Goal: Communication & Community: Answer question/provide support

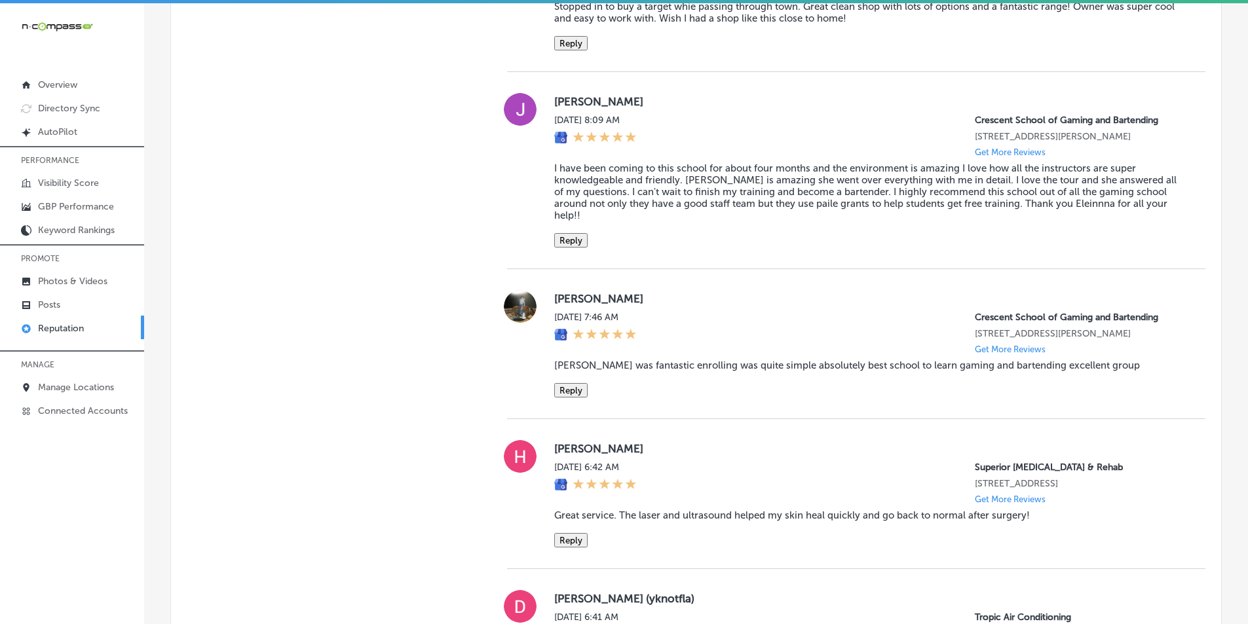
click at [86, 331] on link "Reputation" at bounding box center [72, 328] width 144 height 24
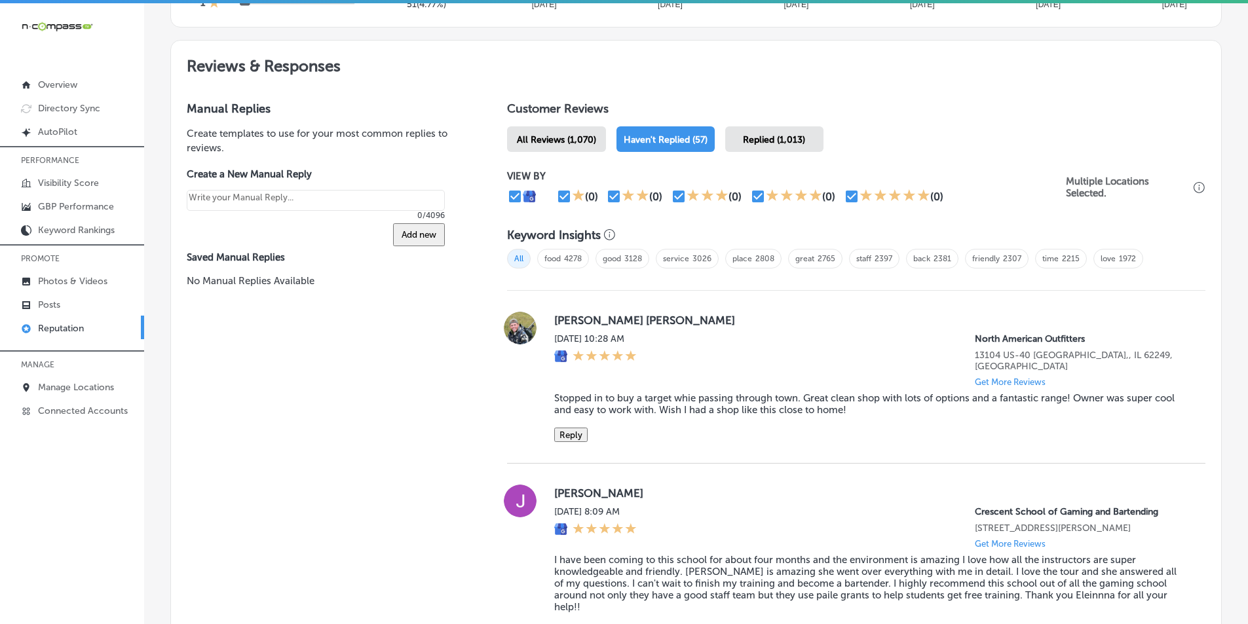
scroll to position [690, 0]
click at [666, 145] on span "Haven't Replied (57)" at bounding box center [666, 141] width 84 height 11
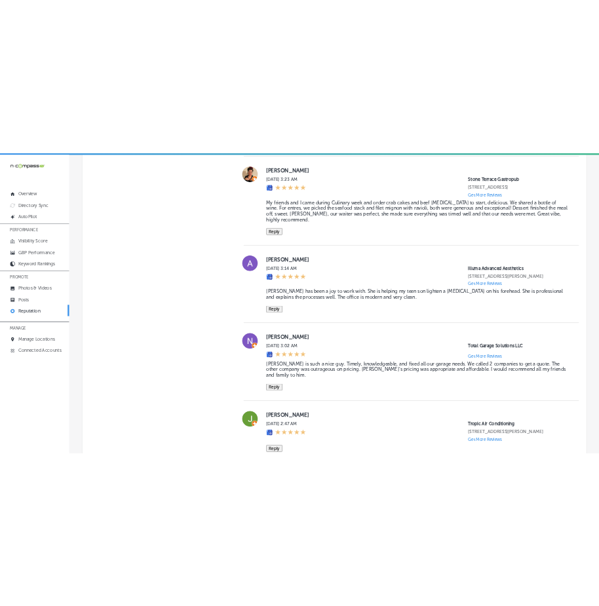
scroll to position [3079, 0]
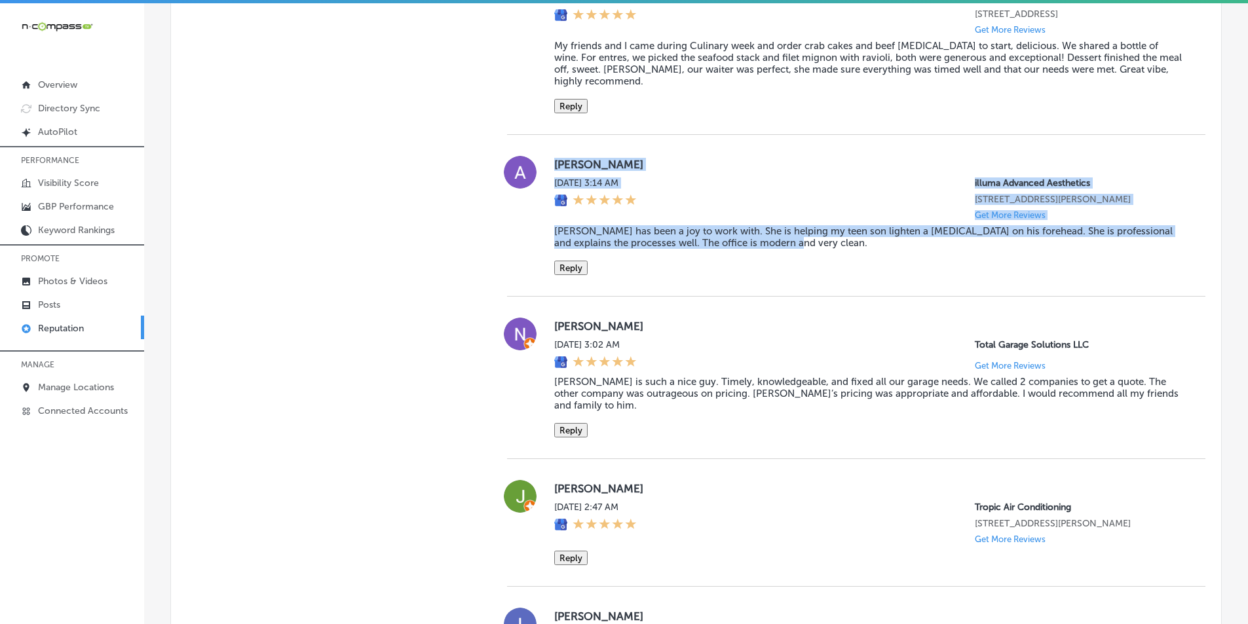
drag, startPoint x: 544, startPoint y: 216, endPoint x: 877, endPoint y: 314, distance: 347.0
click at [877, 275] on div "[PERSON_NAME] [DATE] 3:14 AM illuma Advanced Aesthetics [STREET_ADDRESS][PERSON…" at bounding box center [856, 215] width 698 height 119
copy div "[PERSON_NAME] [DATE] 3:14 AM illuma Advanced Aesthetics [STREET_ADDRESS][PERSON…"
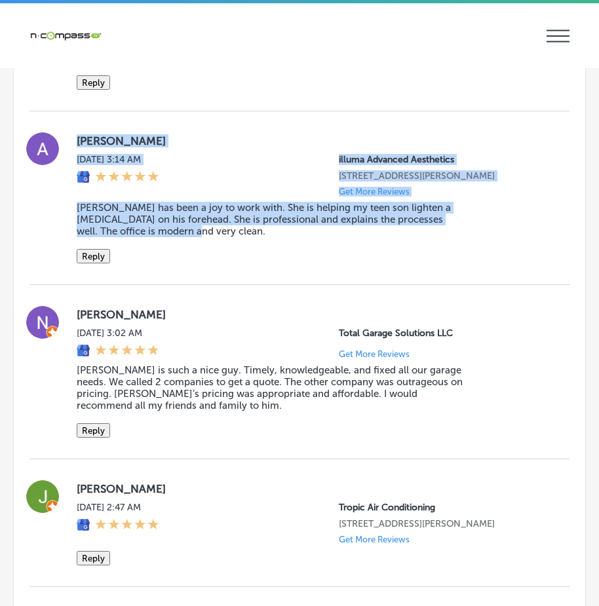
scroll to position [4012, 0]
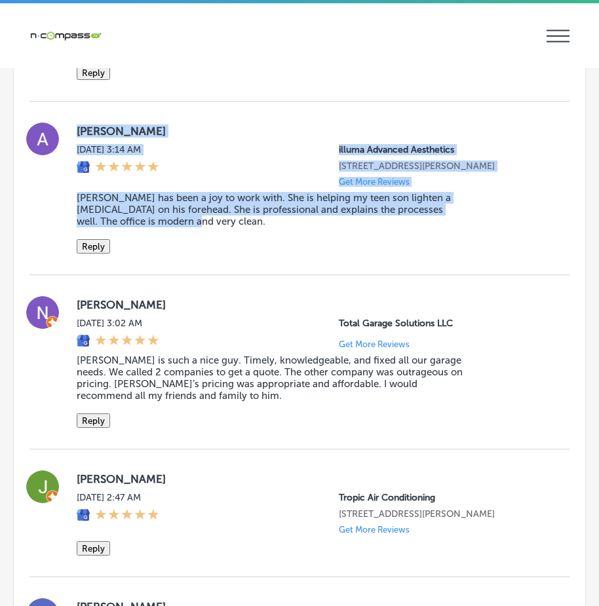
drag, startPoint x: 522, startPoint y: 278, endPoint x: 497, endPoint y: 270, distance: 26.7
click at [522, 254] on div "[PERSON_NAME] [DATE] 3:14 AM illuma Advanced Aesthetics [STREET_ADDRESS][PERSON…" at bounding box center [313, 188] width 472 height 131
drag, startPoint x: 74, startPoint y: 183, endPoint x: 303, endPoint y: 286, distance: 250.7
click at [303, 254] on div "[PERSON_NAME] [DATE] 3:14 AM illuma Advanced Aesthetics [STREET_ADDRESS][PERSON…" at bounding box center [299, 188] width 540 height 131
click at [98, 254] on button "Reply" at bounding box center [93, 246] width 33 height 14
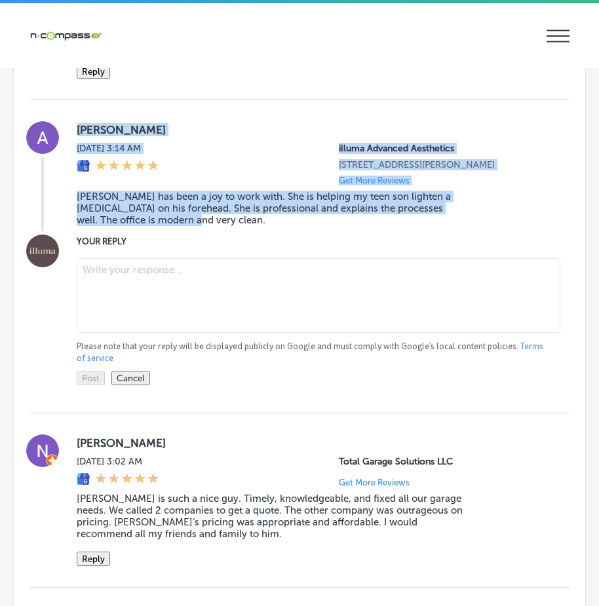
type textarea "x"
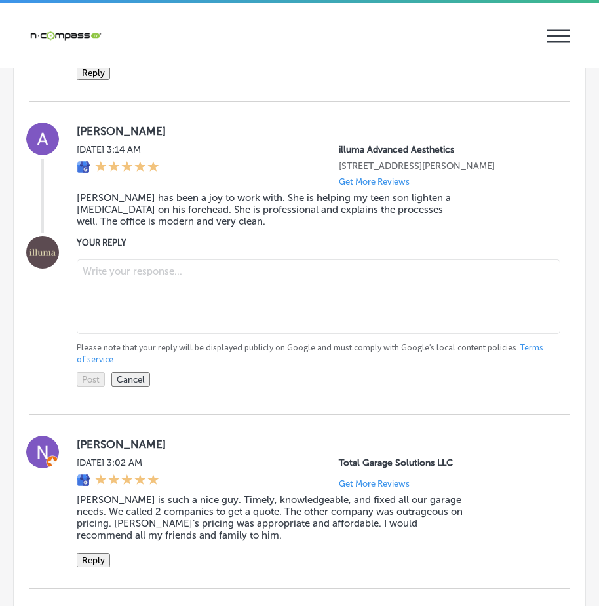
click at [117, 324] on textarea at bounding box center [318, 296] width 483 height 75
paste textarea "Thank you so much for your kind words, [PERSON_NAME]! We’re thrilled to hear th…"
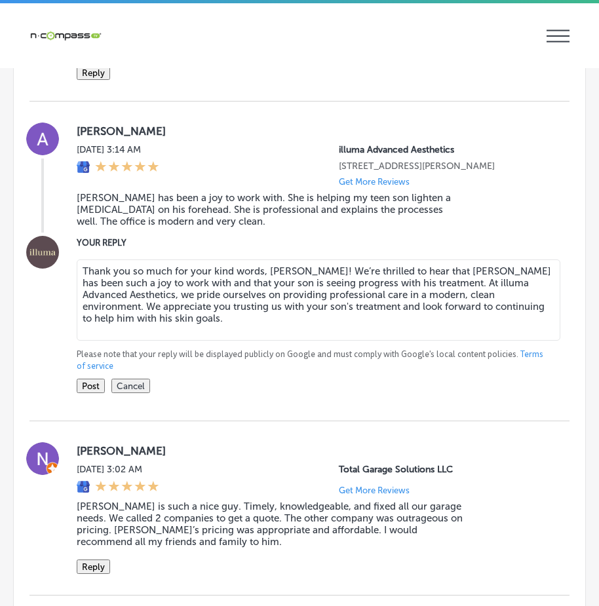
click at [134, 294] on div "YOUR REPLY Thank you so much for your kind words, [PERSON_NAME]! We’re thrilled…" at bounding box center [313, 314] width 472 height 157
click at [113, 341] on textarea "Thank you so much for your kind words, [PERSON_NAME]! We’re thrilled to hear th…" at bounding box center [318, 299] width 483 height 81
type textarea "Thank you so much for your kind words, [PERSON_NAME]! We’re thrilled to hear th…"
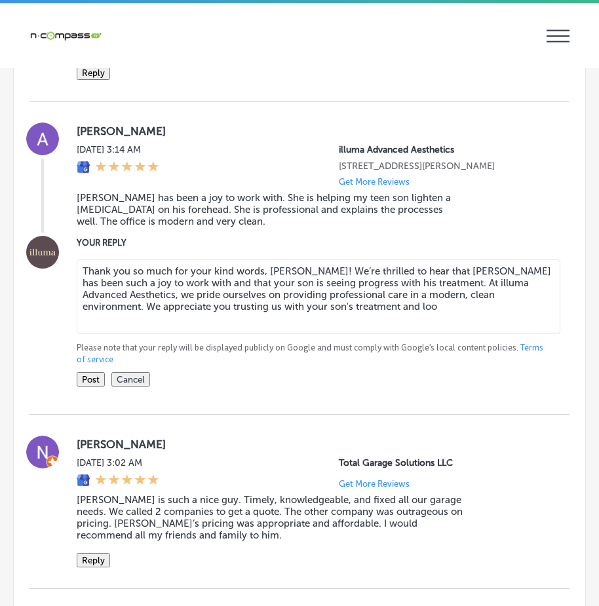
drag, startPoint x: 83, startPoint y: 324, endPoint x: 322, endPoint y: 372, distance: 243.9
click at [322, 334] on textarea "Thank you so much for your kind words, [PERSON_NAME]! We’re thrilled to hear th…" at bounding box center [318, 296] width 483 height 75
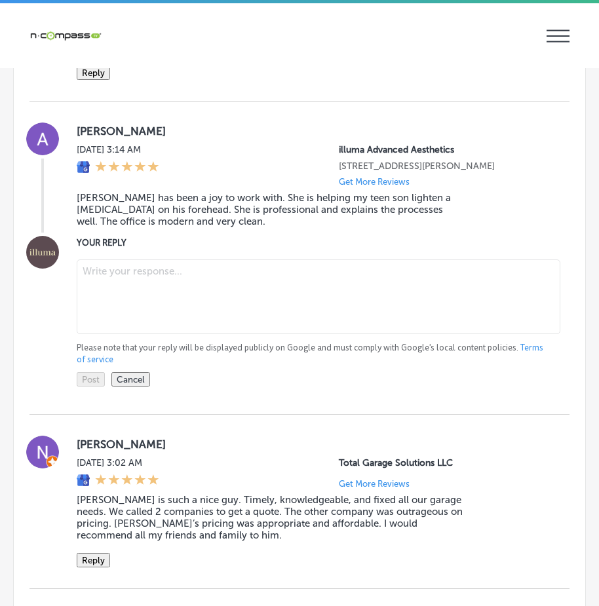
click at [122, 326] on textarea at bounding box center [318, 296] width 483 height 75
paste textarea "Thank you so much for your kind words, [PERSON_NAME]! We’re thrilled to hear th…"
type textarea "Thank you so much for your kind words, [PERSON_NAME]! We’re thrilled to hear th…"
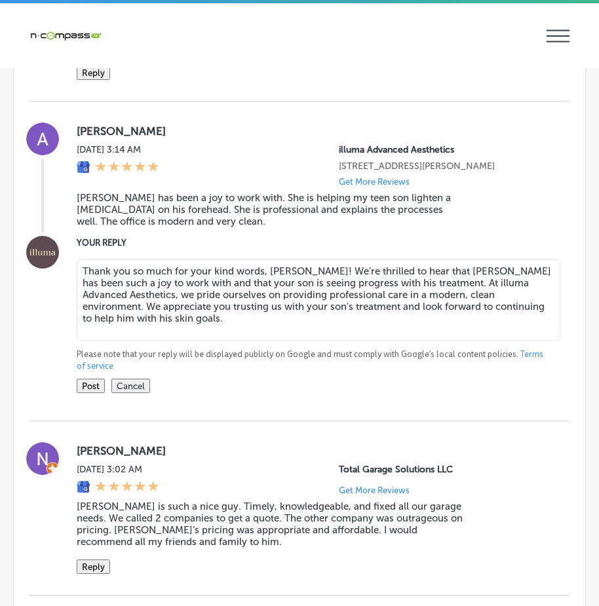
click at [103, 393] on button "Post" at bounding box center [91, 386] width 28 height 14
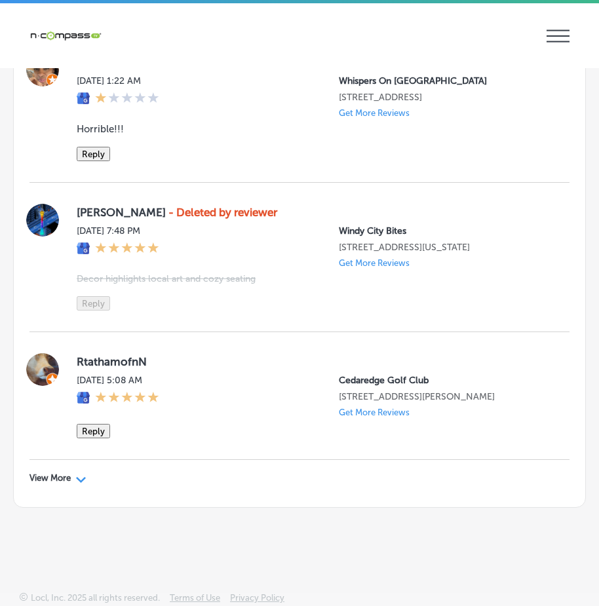
scroll to position [11479, 0]
click at [89, 497] on div "View More Path Created with Sketch." at bounding box center [299, 478] width 540 height 37
click at [75, 483] on div "View More Path Created with Sketch." at bounding box center [57, 478] width 57 height 10
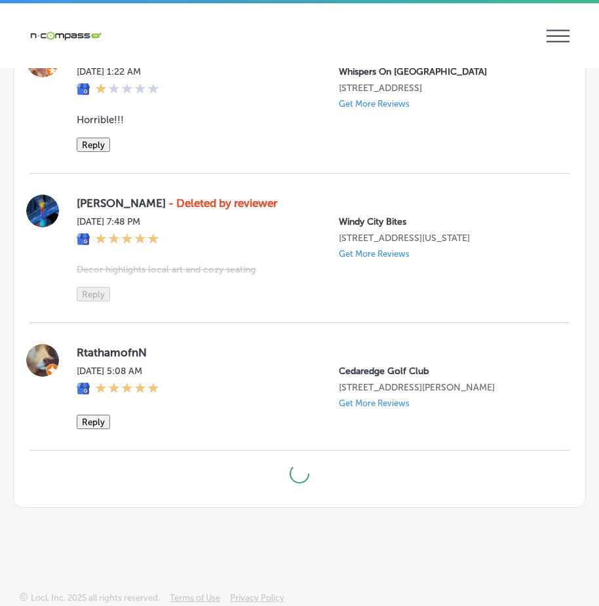
type textarea "x"
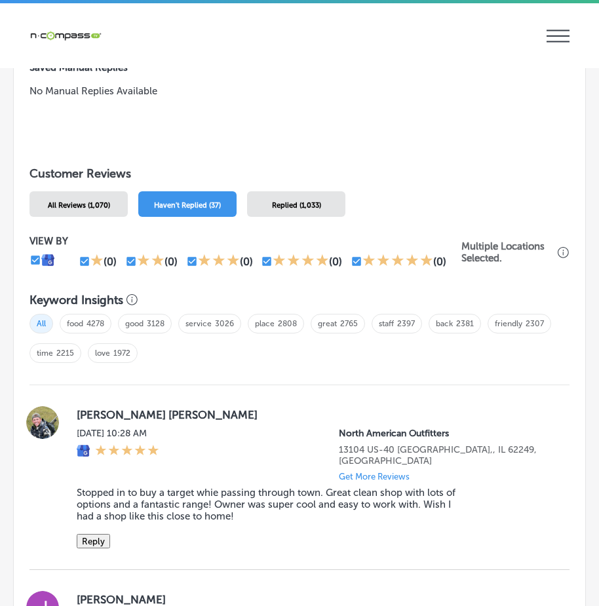
scroll to position [1281, 0]
